Goal: Task Accomplishment & Management: Use online tool/utility

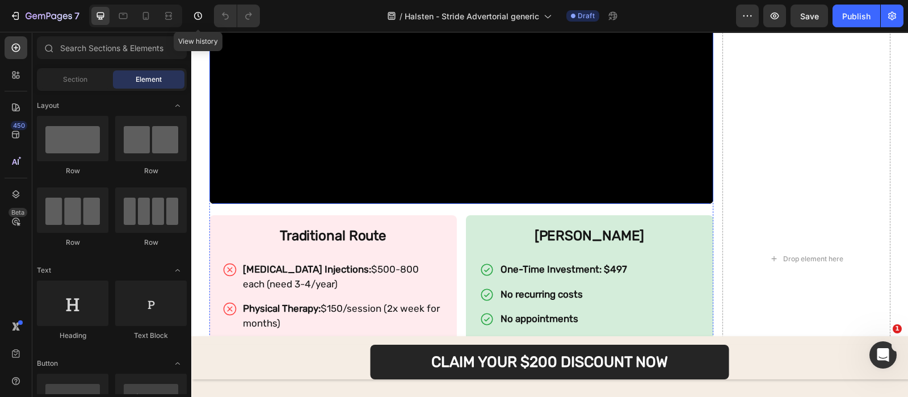
scroll to position [4577, 0]
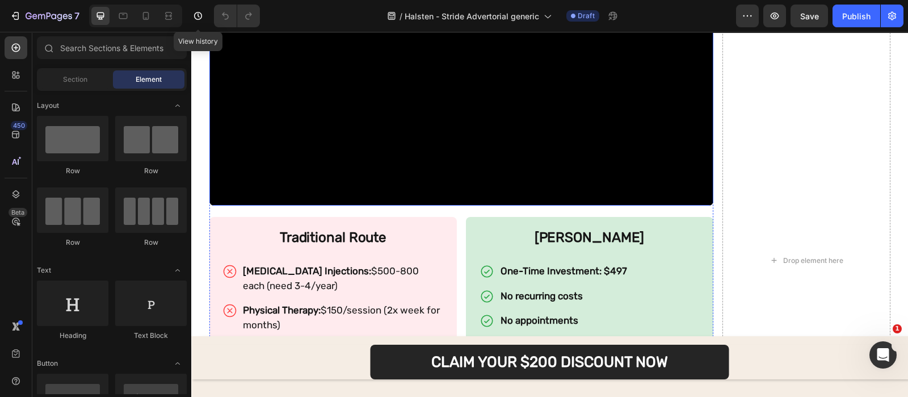
click at [445, 167] on div "The Hormone-Hip Connection Most Doctors Miss (And Why It's Destroying Your Futu…" at bounding box center [461, 260] width 504 height 6525
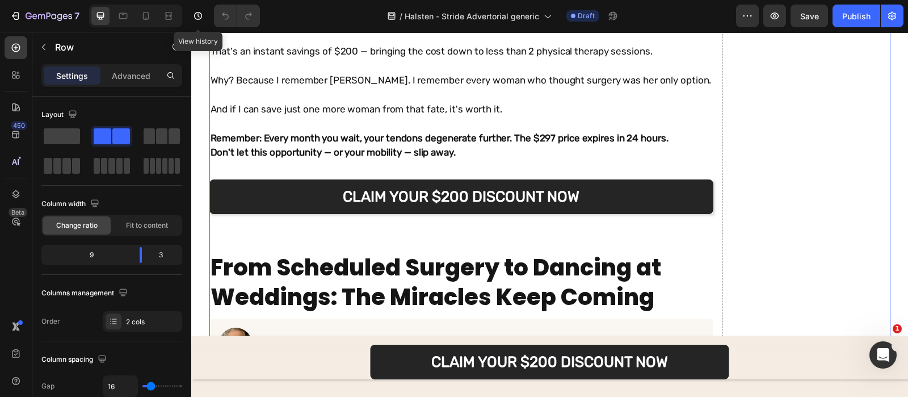
scroll to position [5412, 0]
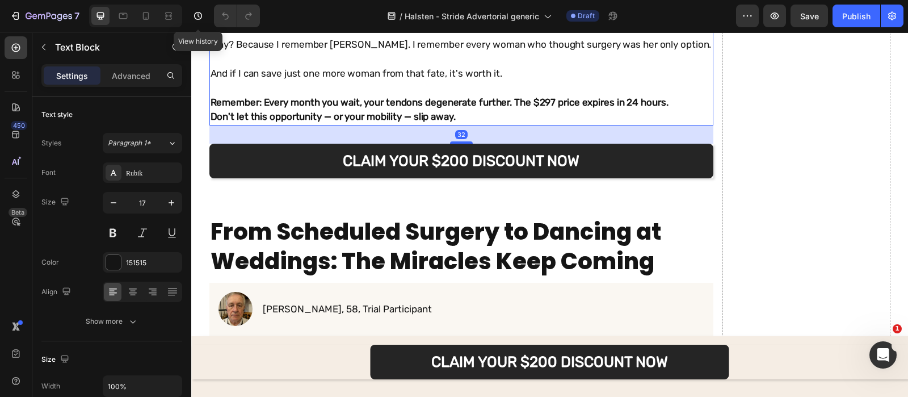
scroll to position [5447, 0]
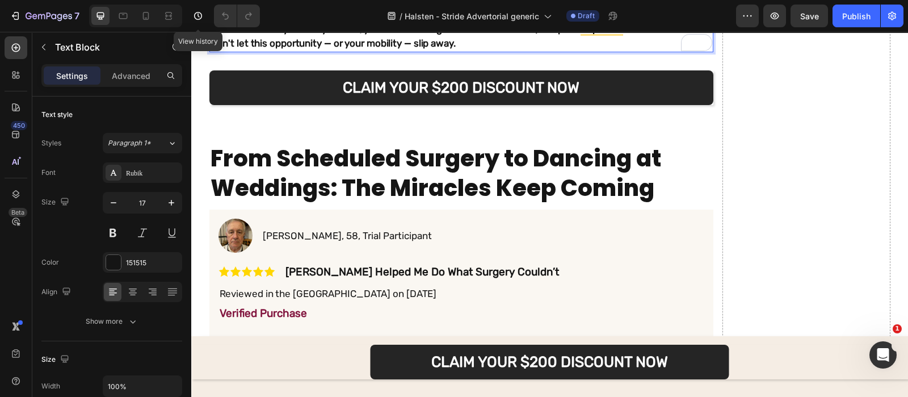
scroll to position [5618, 0]
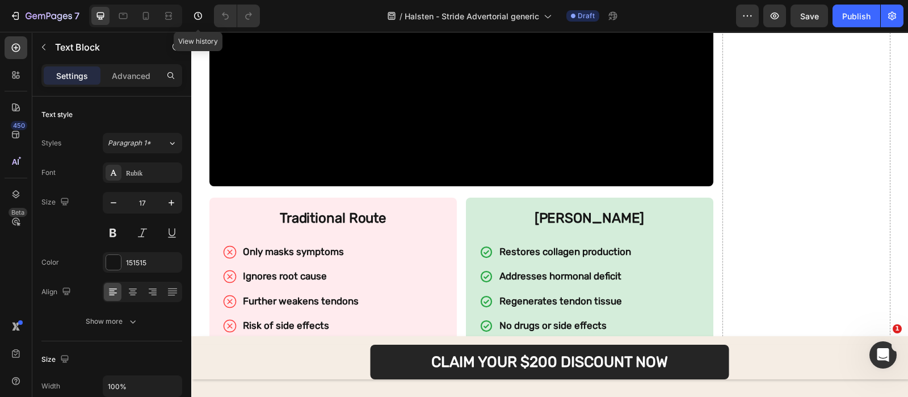
scroll to position [6485, 0]
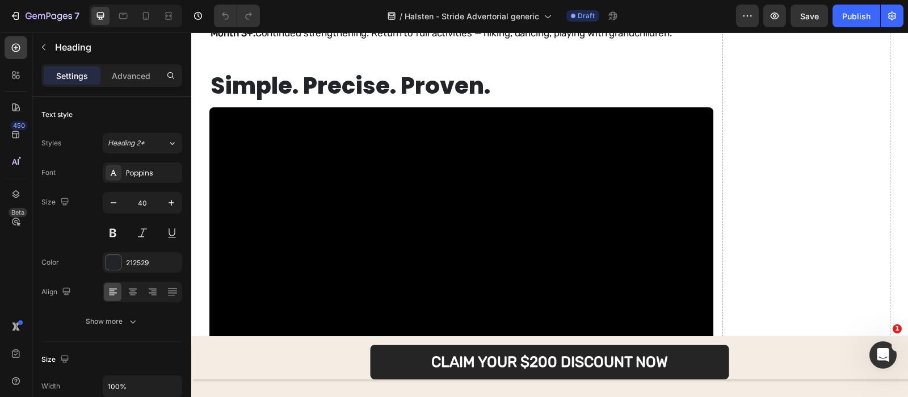
scroll to position [7350, 0]
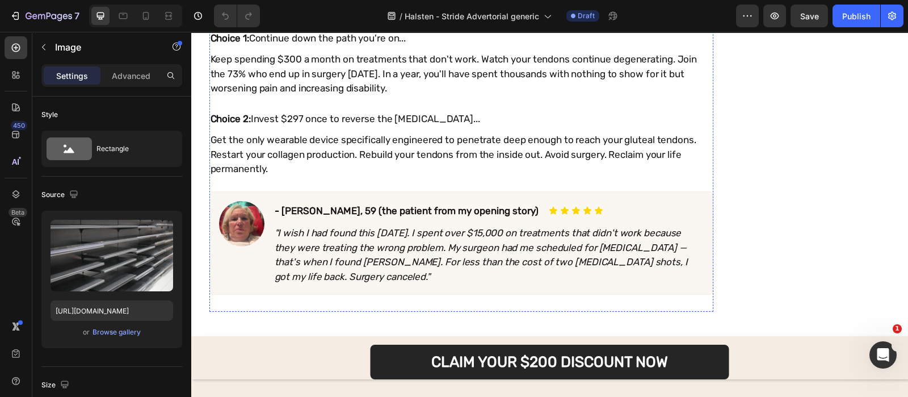
click at [361, 19] on img at bounding box center [461, 19] width 504 height 0
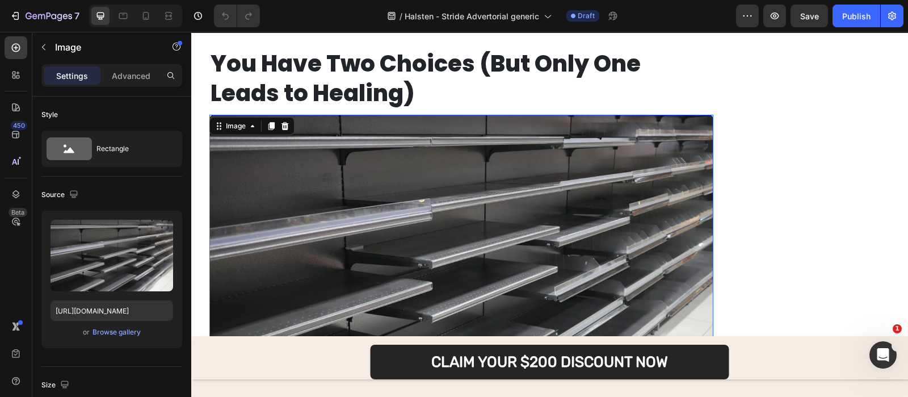
scroll to position [8631, 0]
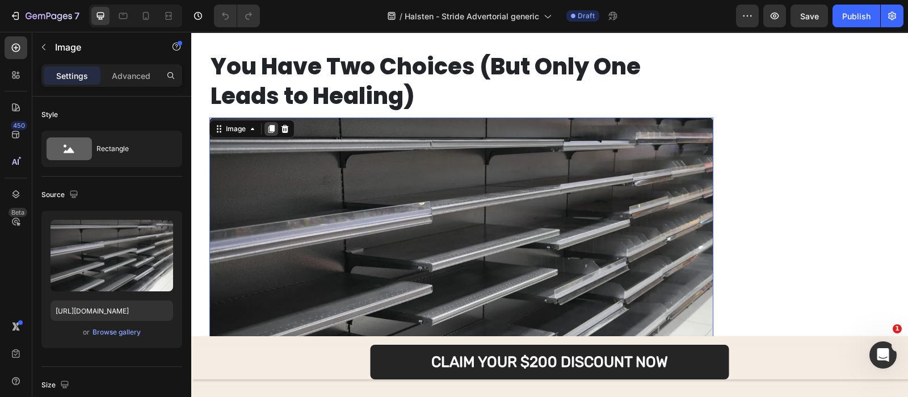
click at [268, 127] on icon at bounding box center [271, 129] width 6 height 8
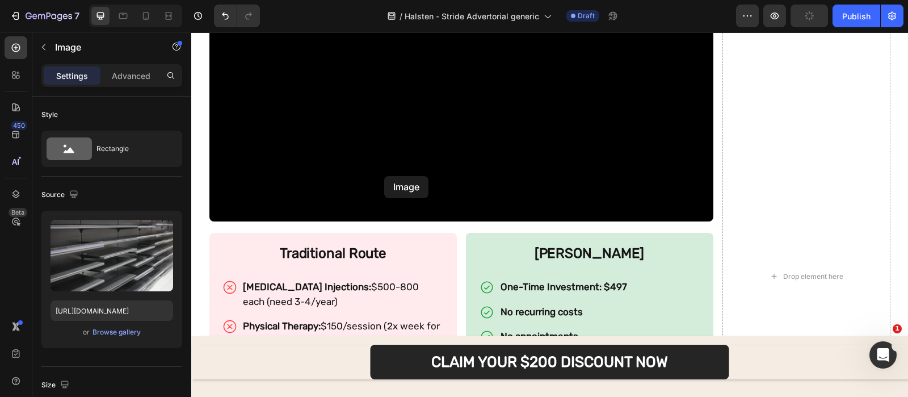
scroll to position [4494, 0]
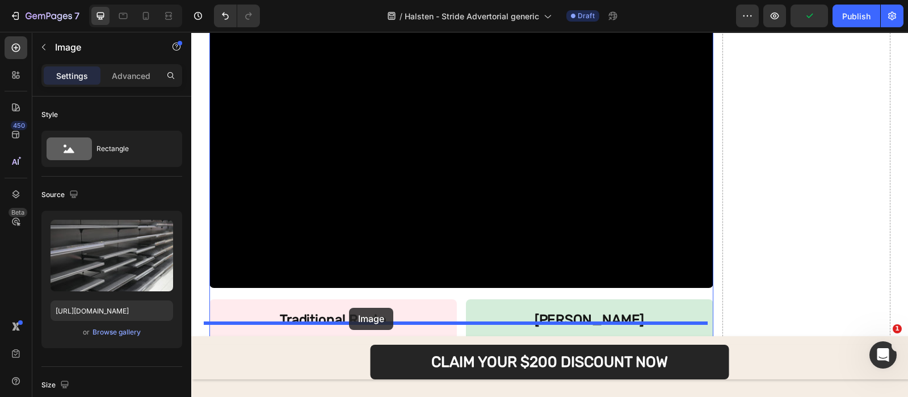
drag, startPoint x: 247, startPoint y: 186, endPoint x: 349, endPoint y: 308, distance: 158.3
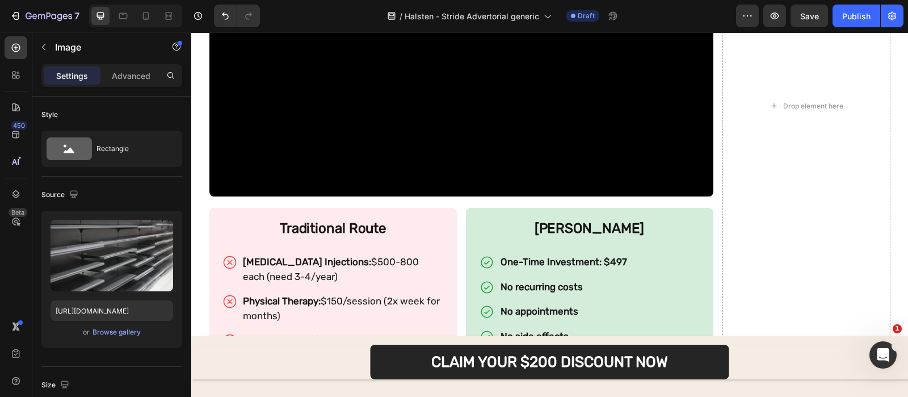
scroll to position [4877, 0]
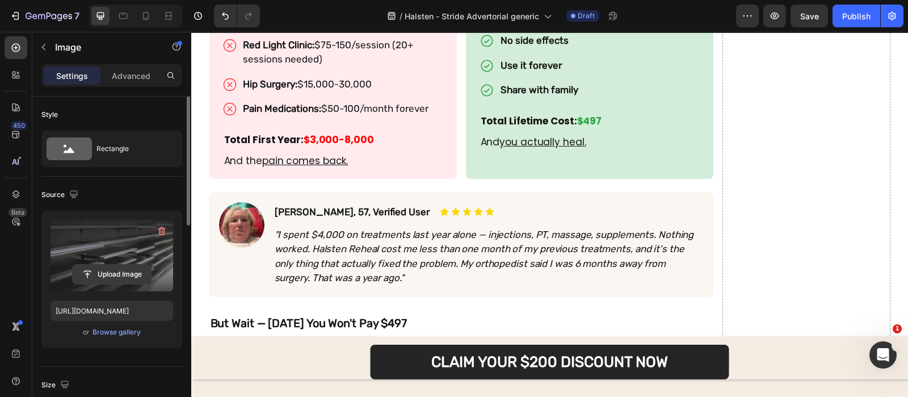
click at [117, 279] on input "file" at bounding box center [112, 273] width 78 height 19
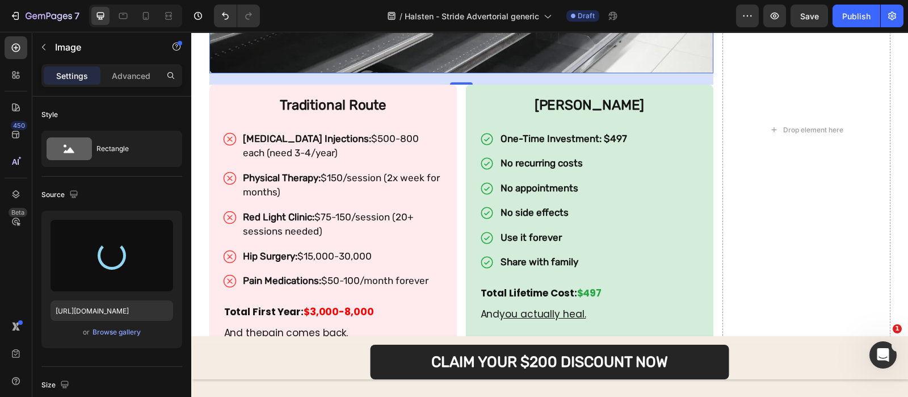
scroll to position [4702, 0]
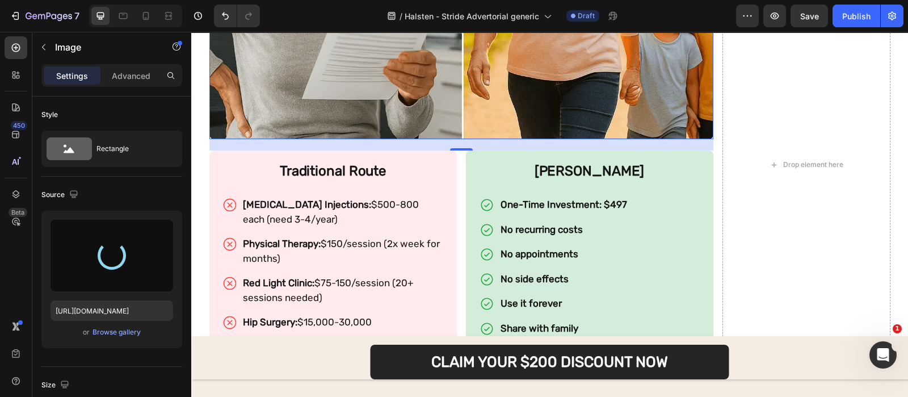
type input "[URL][DOMAIN_NAME]"
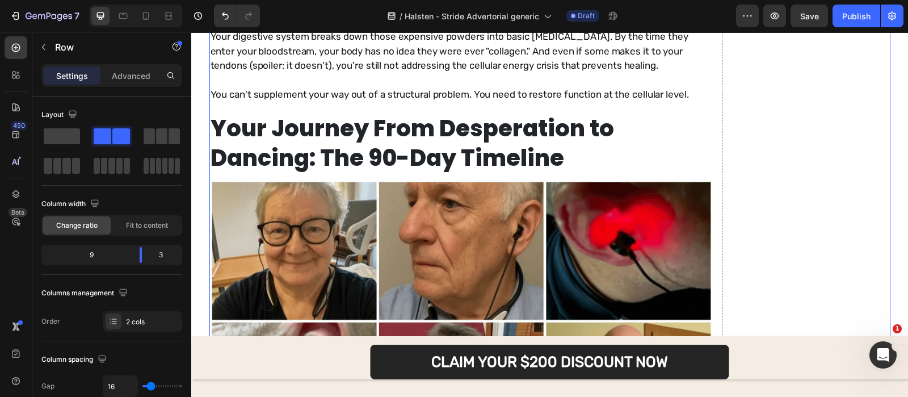
scroll to position [7015, 0]
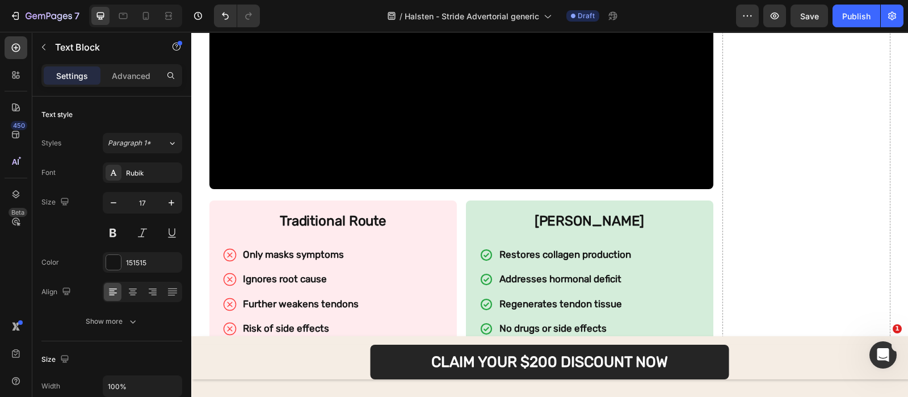
scroll to position [6538, 0]
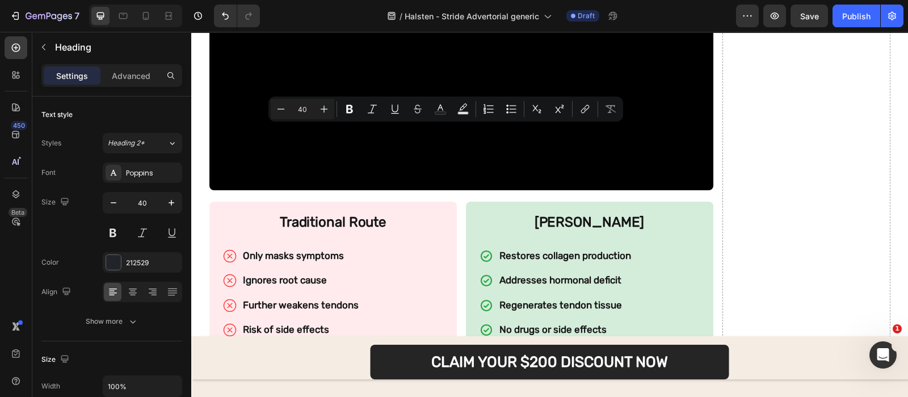
copy p "Why [MEDICAL_DATA] Shots, Pain Pills, and "Menopause Supplements" All Failed You"
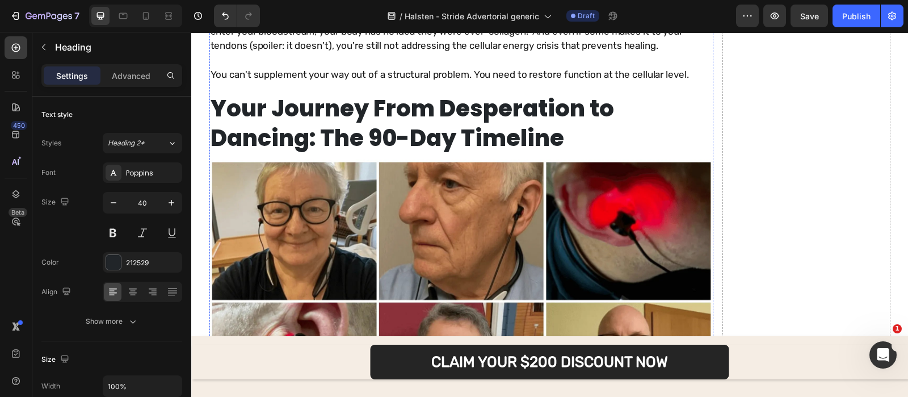
scroll to position [7079, 0]
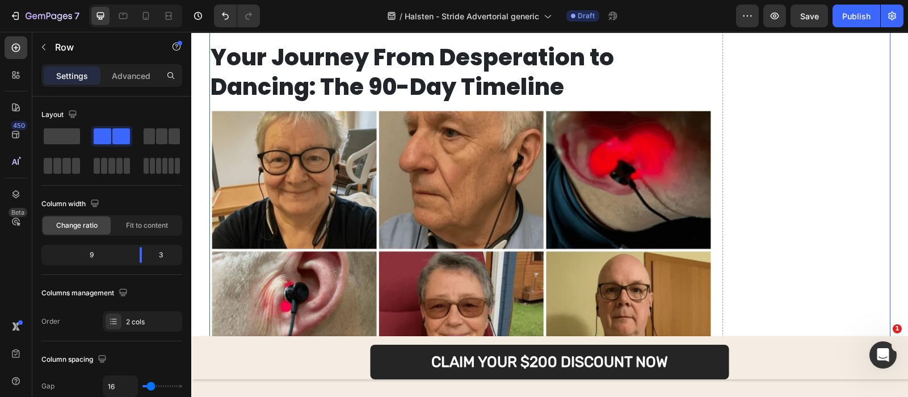
scroll to position [7096, 0]
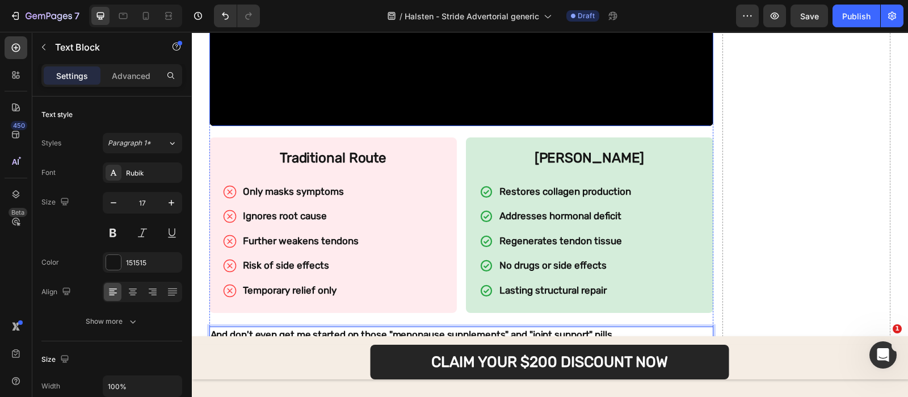
scroll to position [6600, 0]
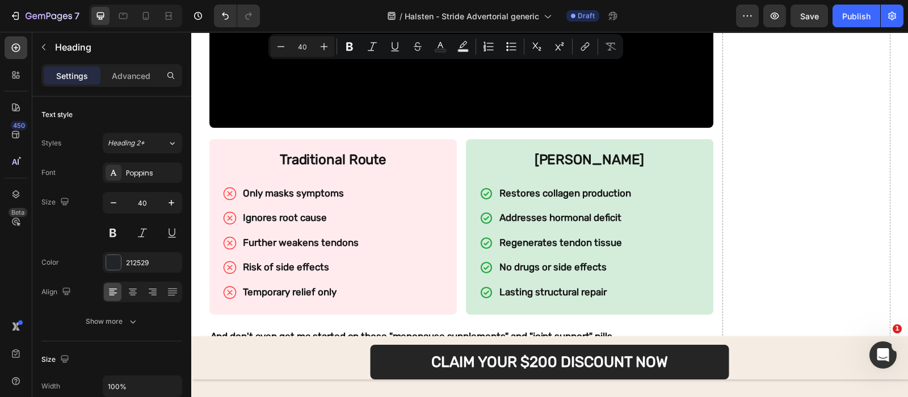
copy p "Why [MEDICAL_DATA] Shots, Pain Pills, and "Menopause Supplements" All Failed You"
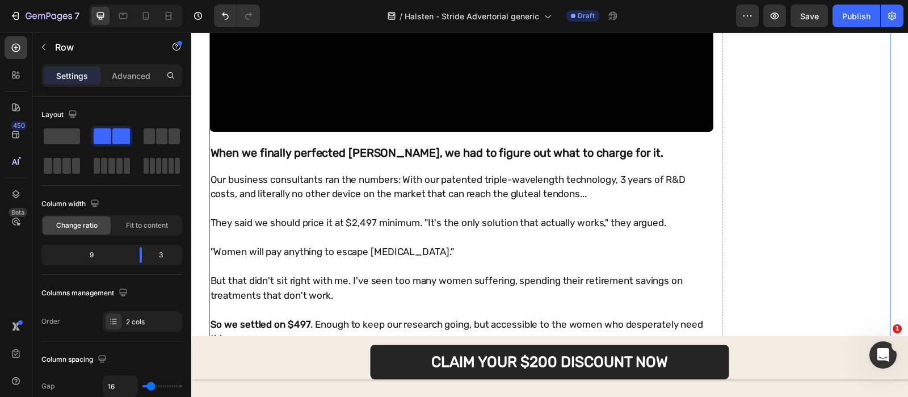
scroll to position [4118, 0]
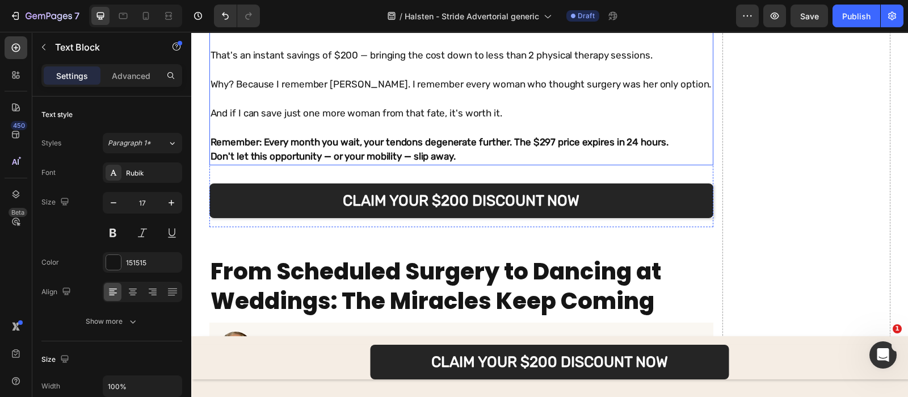
scroll to position [5536, 0]
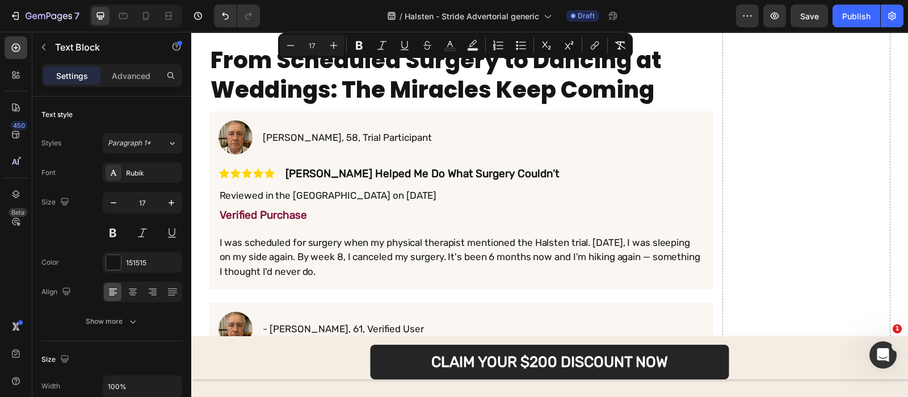
scroll to position [5678, 0]
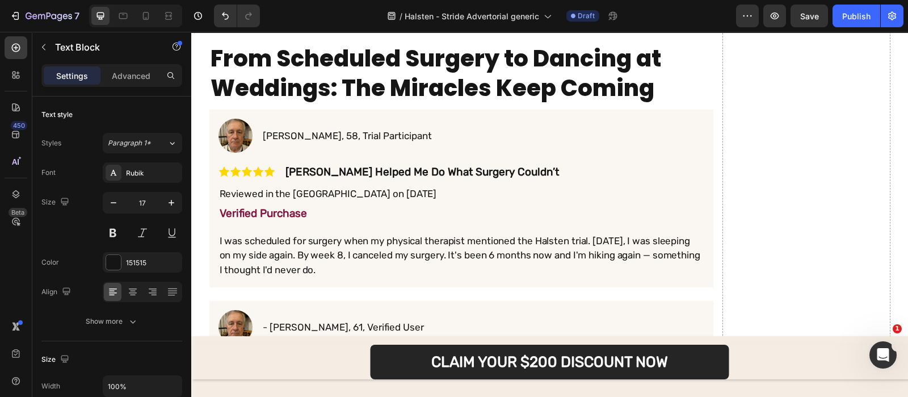
drag, startPoint x: 280, startPoint y: 131, endPoint x: 466, endPoint y: 151, distance: 186.7
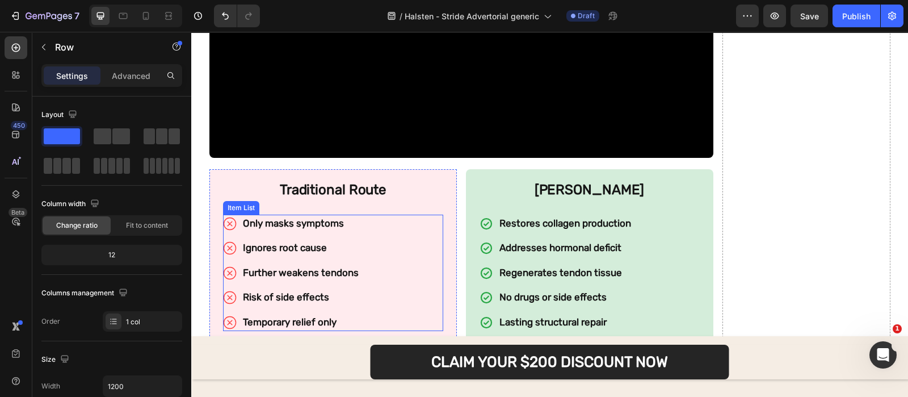
scroll to position [6569, 0]
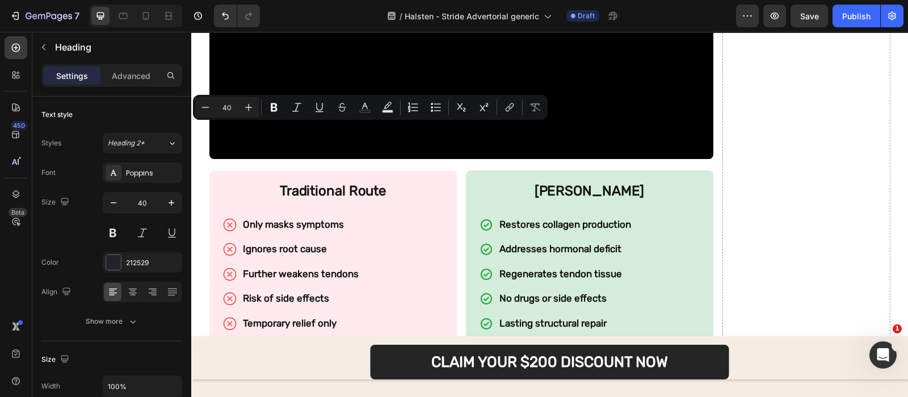
drag, startPoint x: 219, startPoint y: 141, endPoint x: 514, endPoint y: 143, distance: 295.1
copy p "Menopause Supplements"
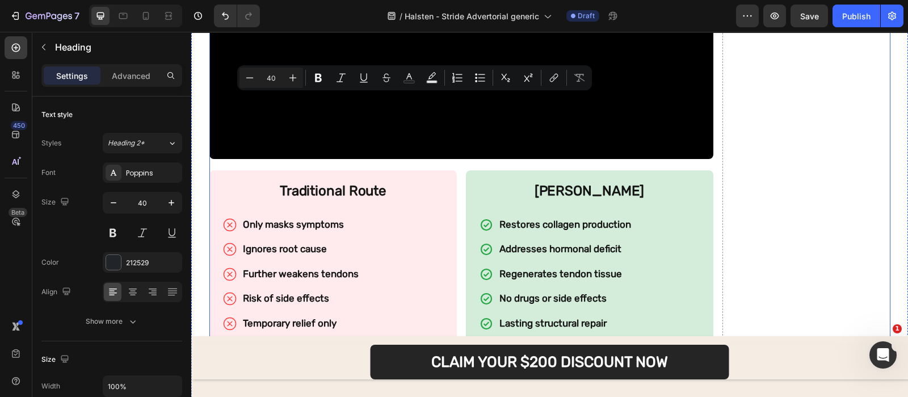
drag, startPoint x: 519, startPoint y: 142, endPoint x: 263, endPoint y: 95, distance: 260.3
copy p "Cortisone Shots, Pain Pills, and "Menopause Supplements"
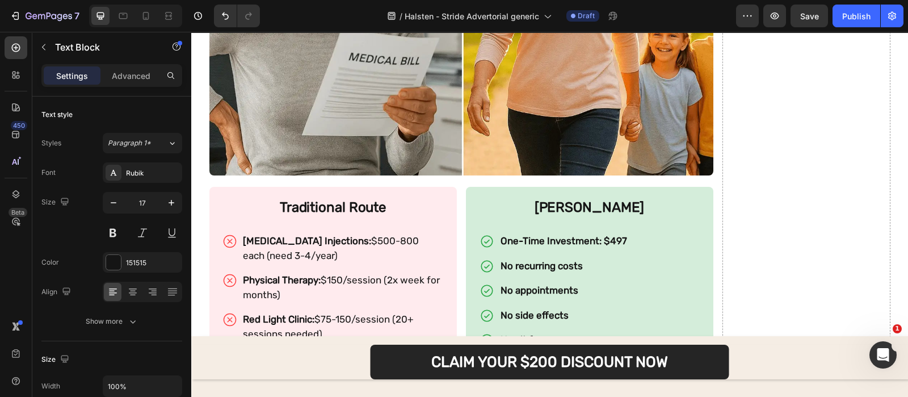
scroll to position [4654, 0]
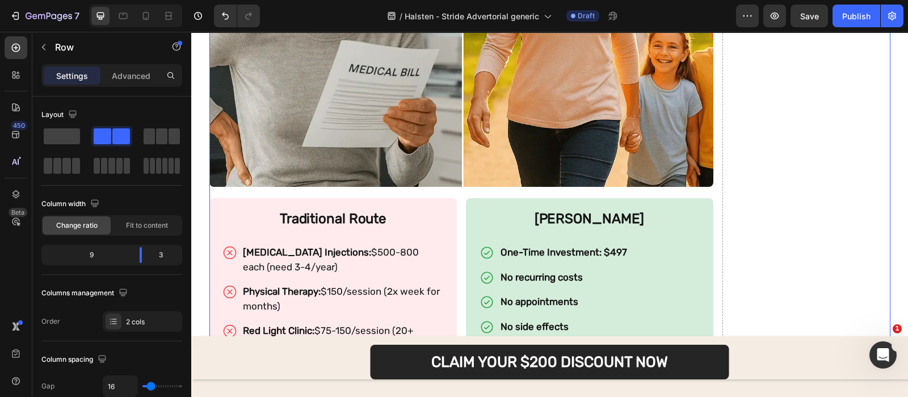
click at [395, 69] on div "The Hormone-Hip Connection Most Doctors Miss (And Why It's Destroying Your Futu…" at bounding box center [461, 354] width 504 height 6866
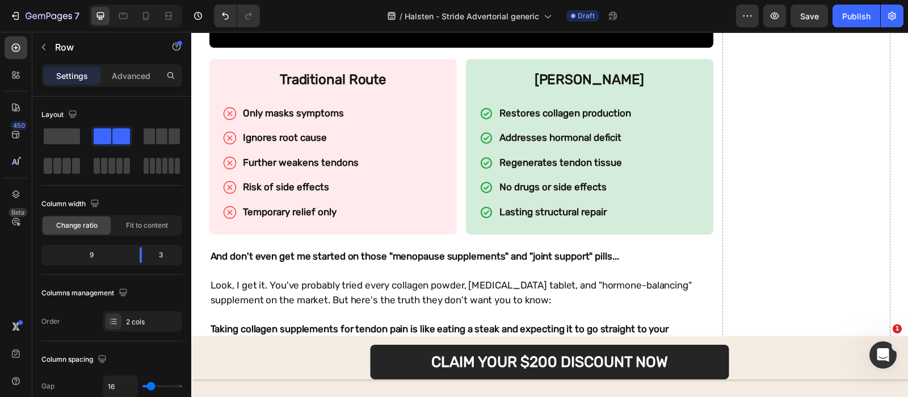
scroll to position [6467, 0]
